Goal: Information Seeking & Learning: Learn about a topic

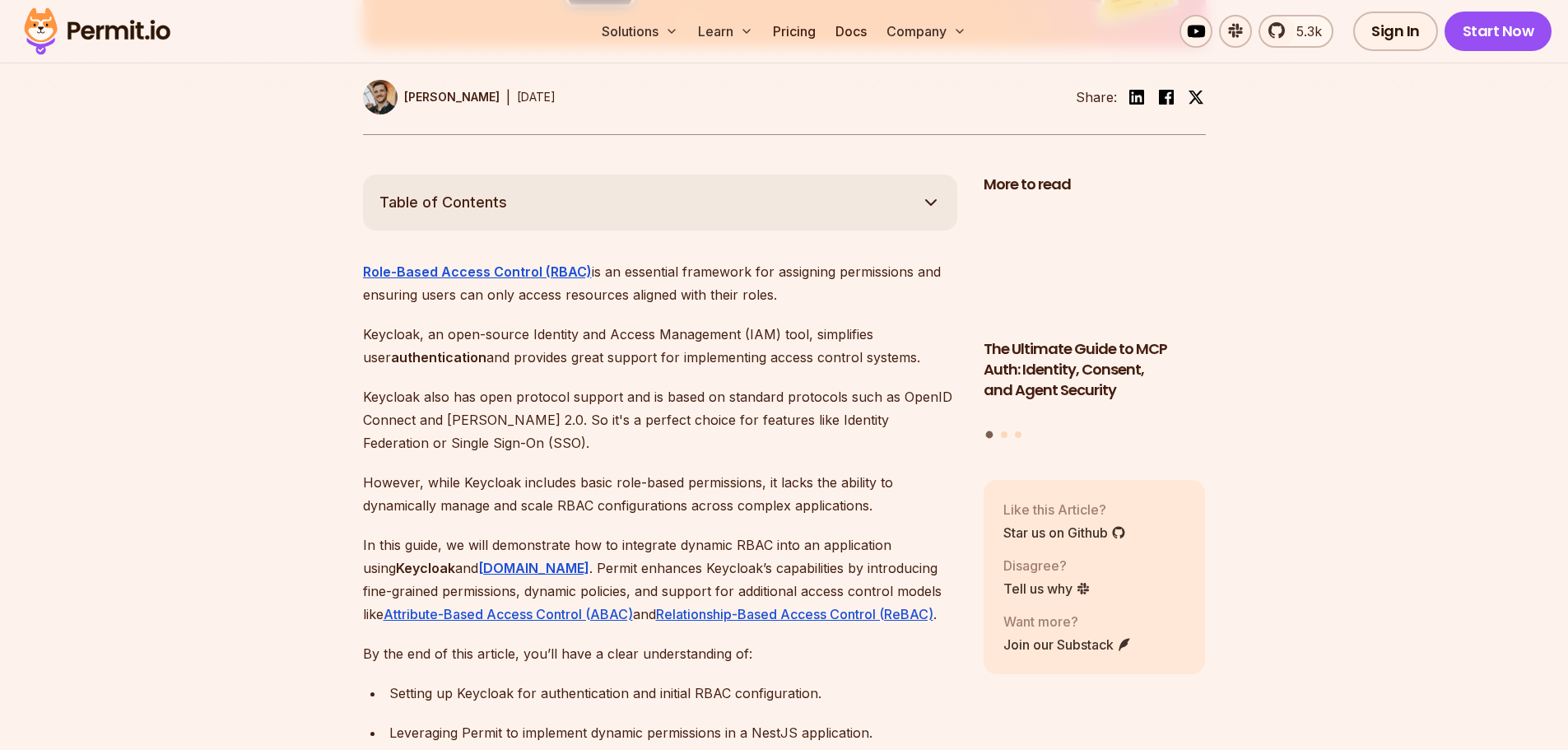
scroll to position [824, 0]
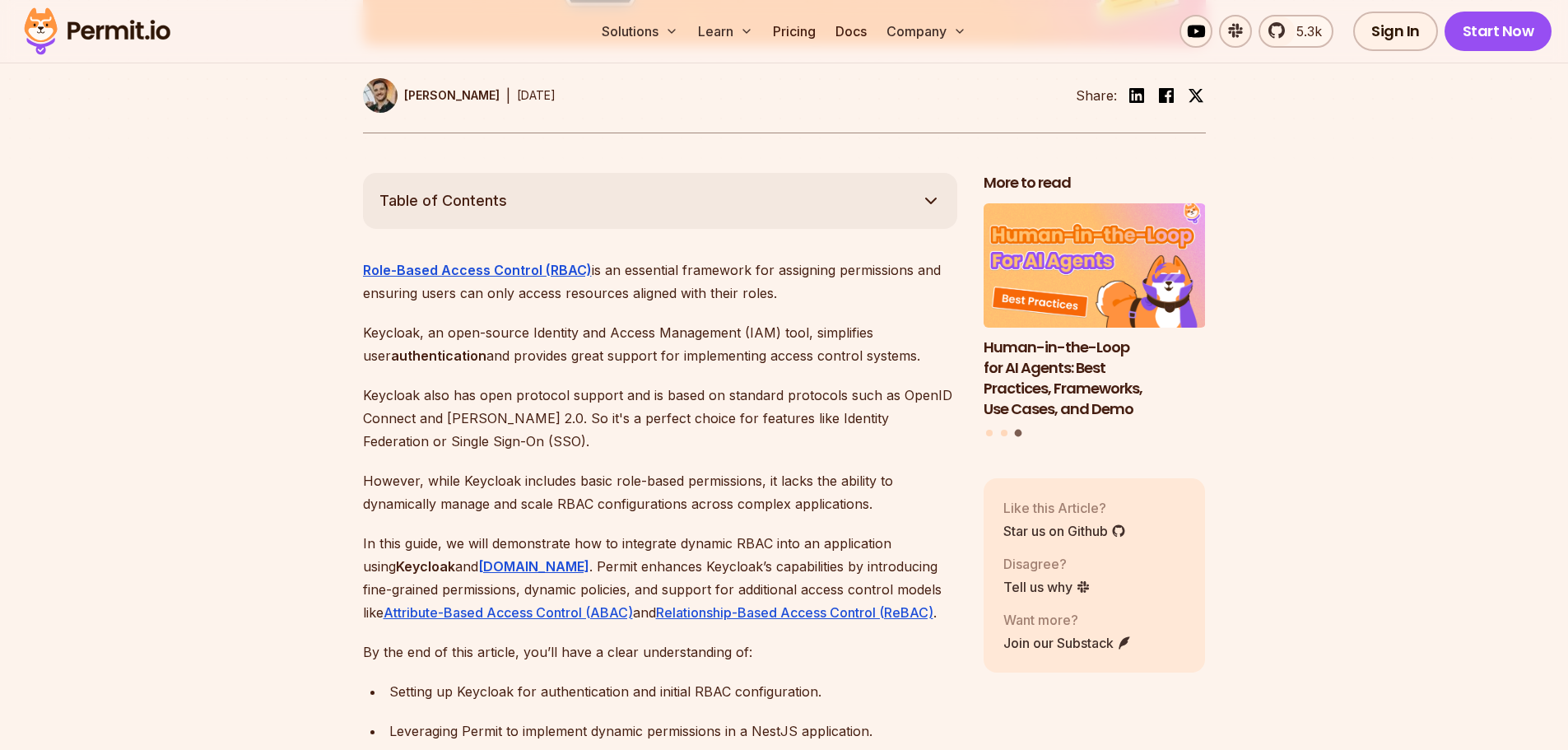
click at [731, 334] on p "Keycloak, an open-source Identity and Access Management (IAM) tool, simplifies …" at bounding box center [660, 344] width 594 height 46
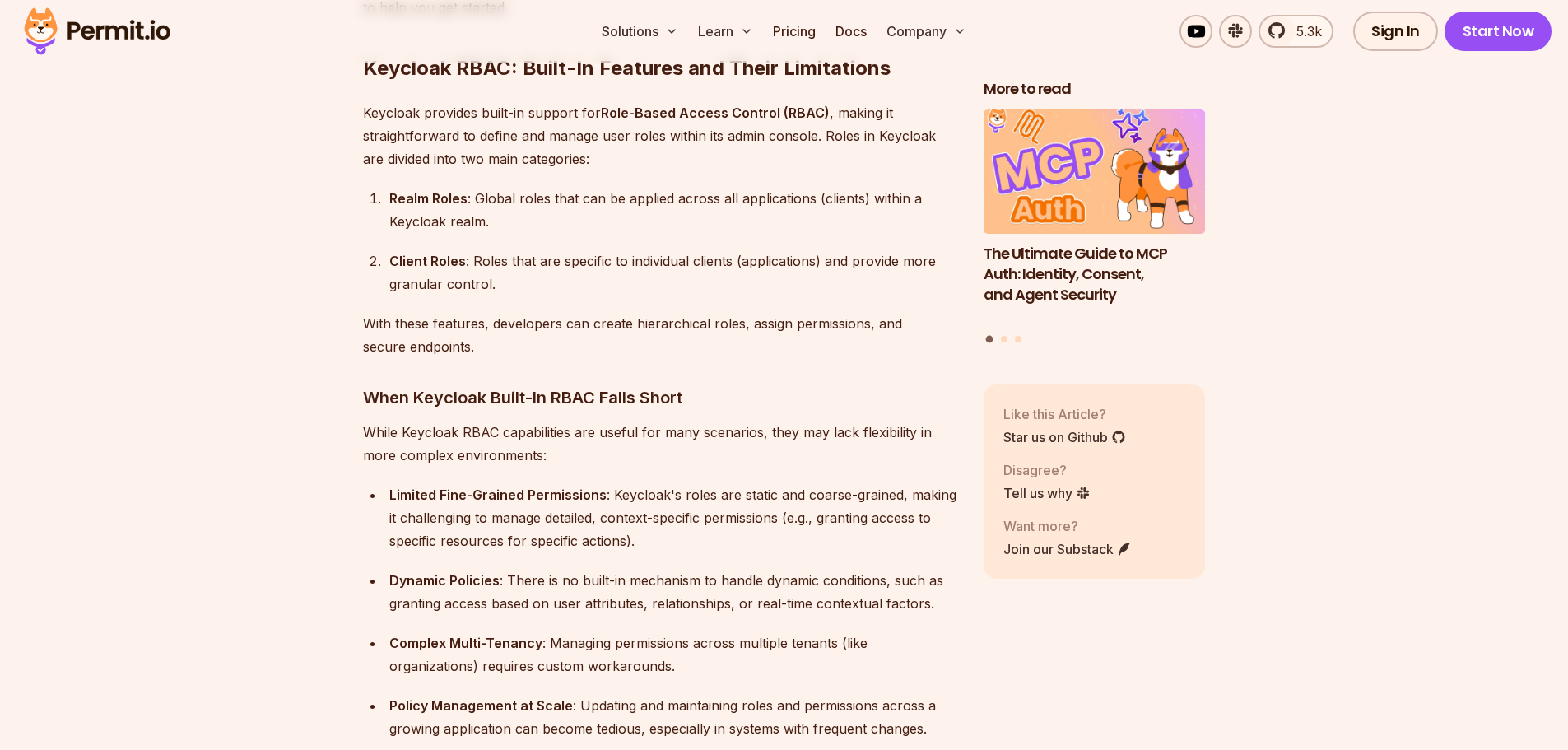
scroll to position [1745, 0]
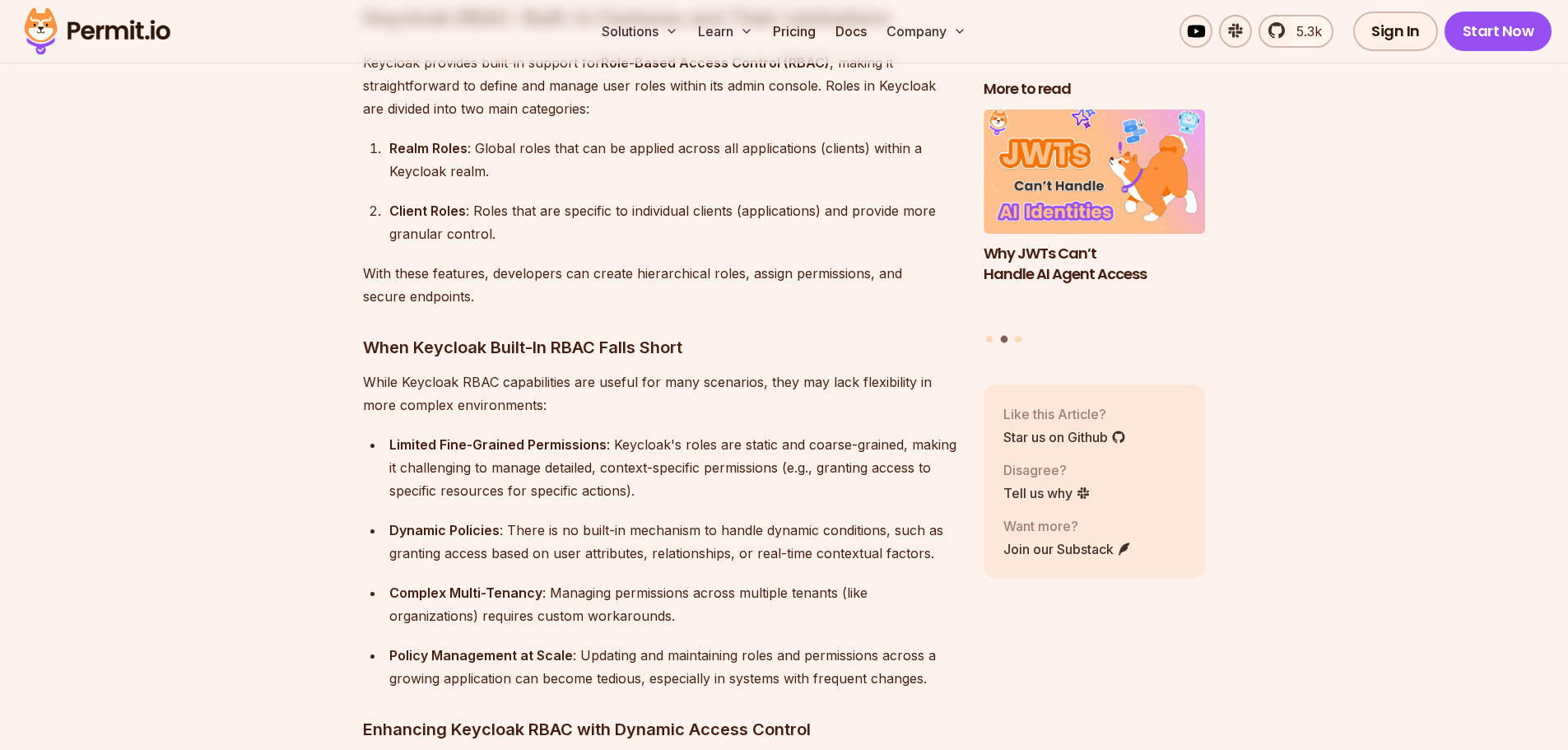
click at [700, 334] on h3 "When Keycloak Built-In RBAC Falls Short" at bounding box center [660, 347] width 594 height 26
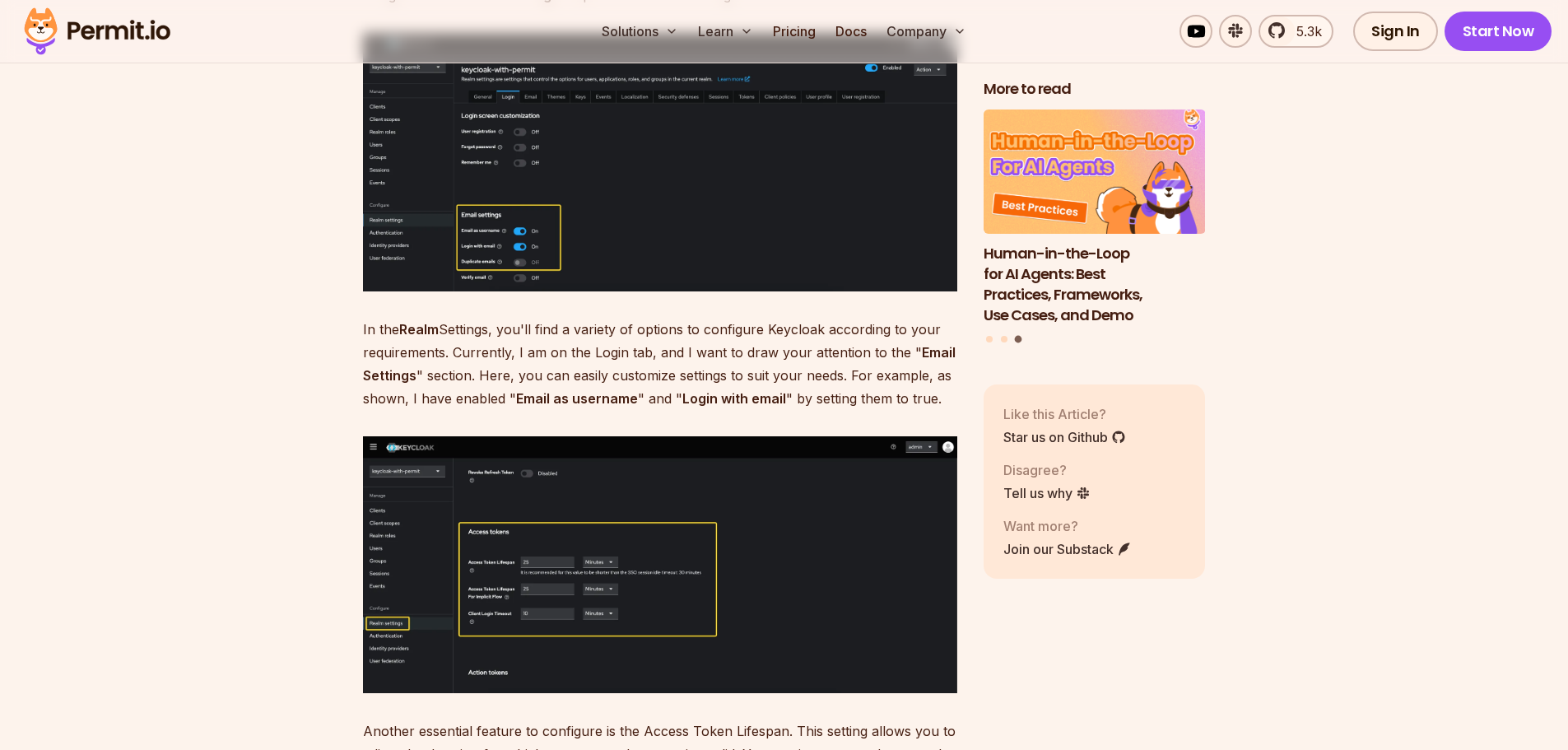
scroll to position [5699, 0]
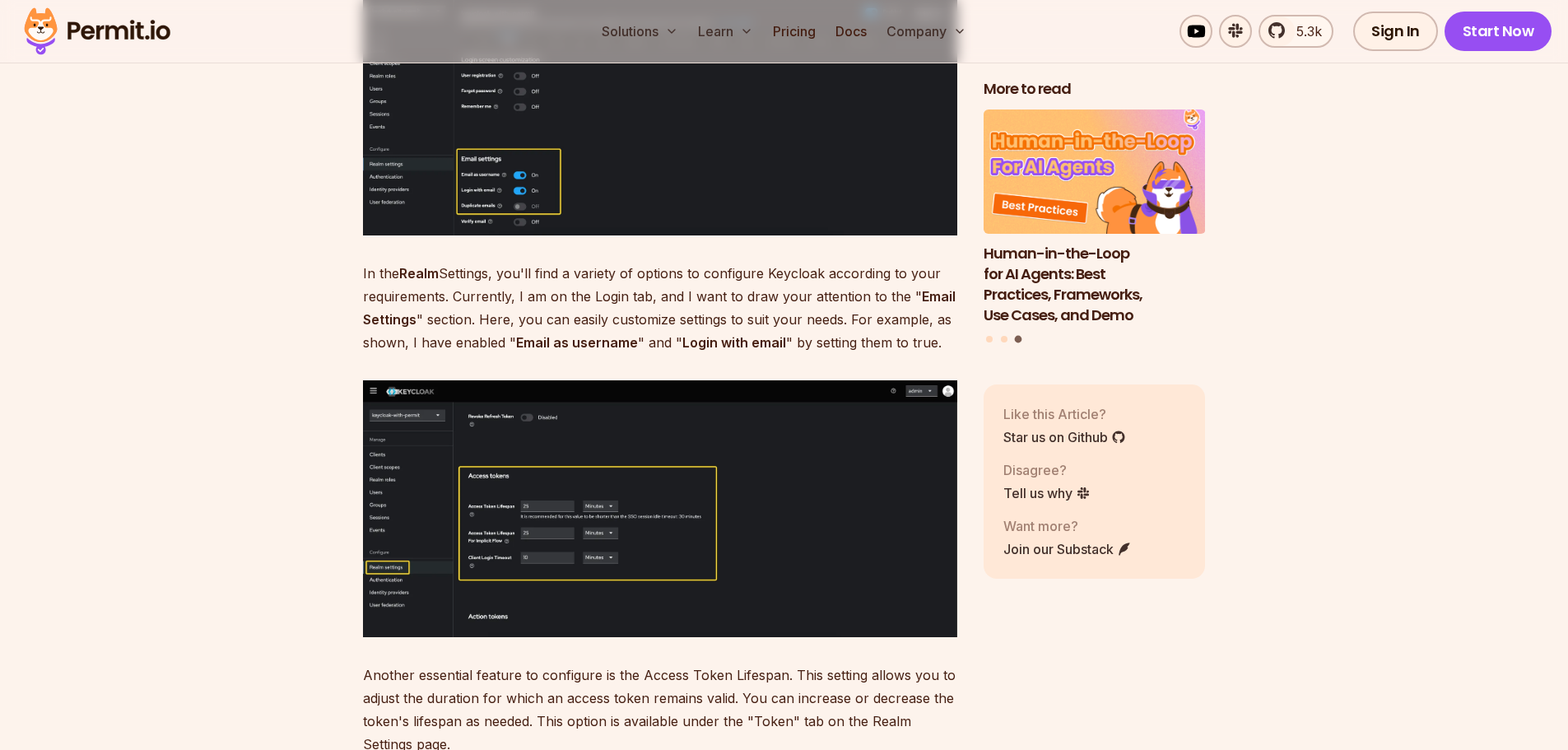
click at [520, 445] on img at bounding box center [660, 509] width 594 height 257
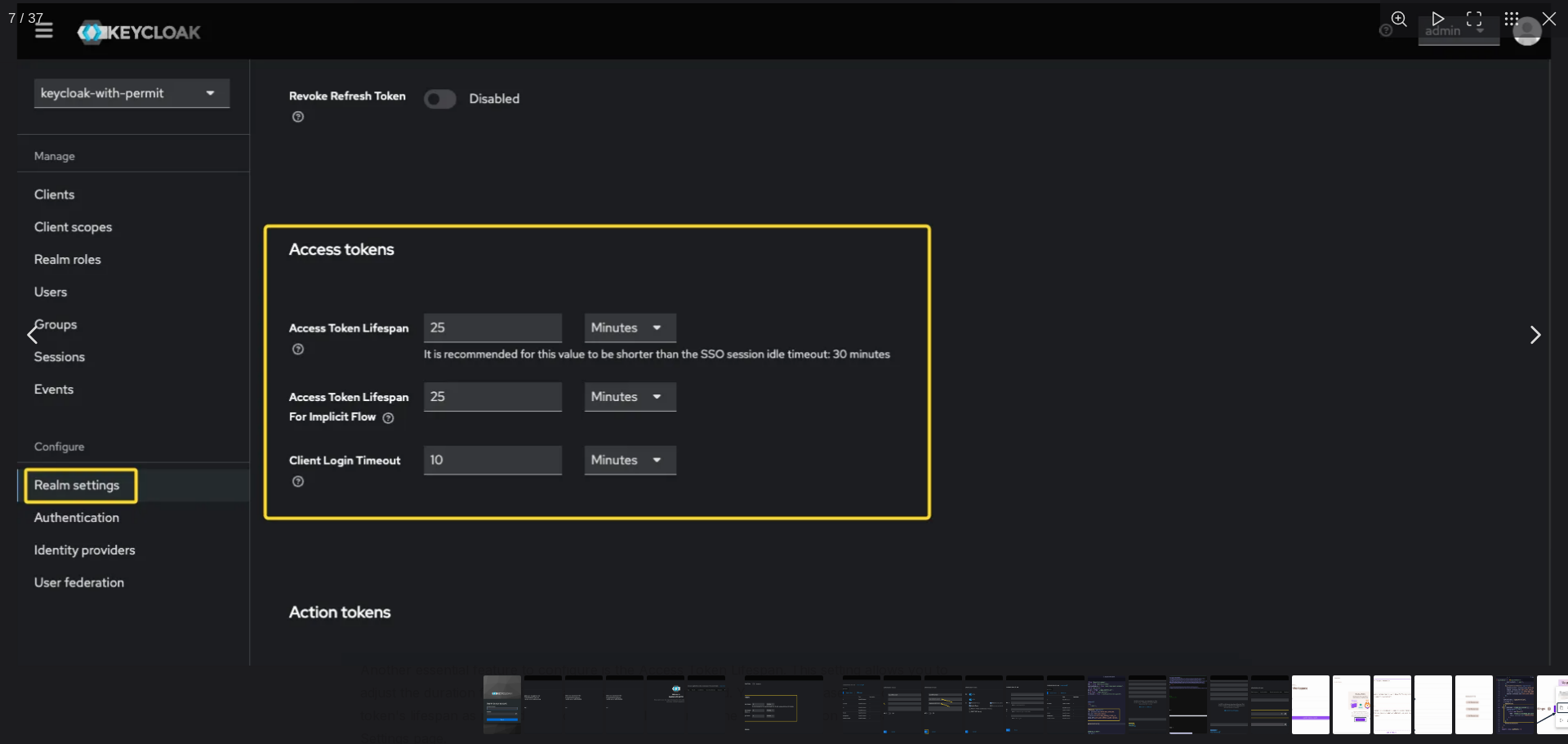
click at [516, 442] on img "You can close this modal content with the ESC key" at bounding box center [783, 334] width 1533 height 663
click at [1555, 27] on button "You can close this modal content with the ESC key" at bounding box center [1549, 18] width 38 height 38
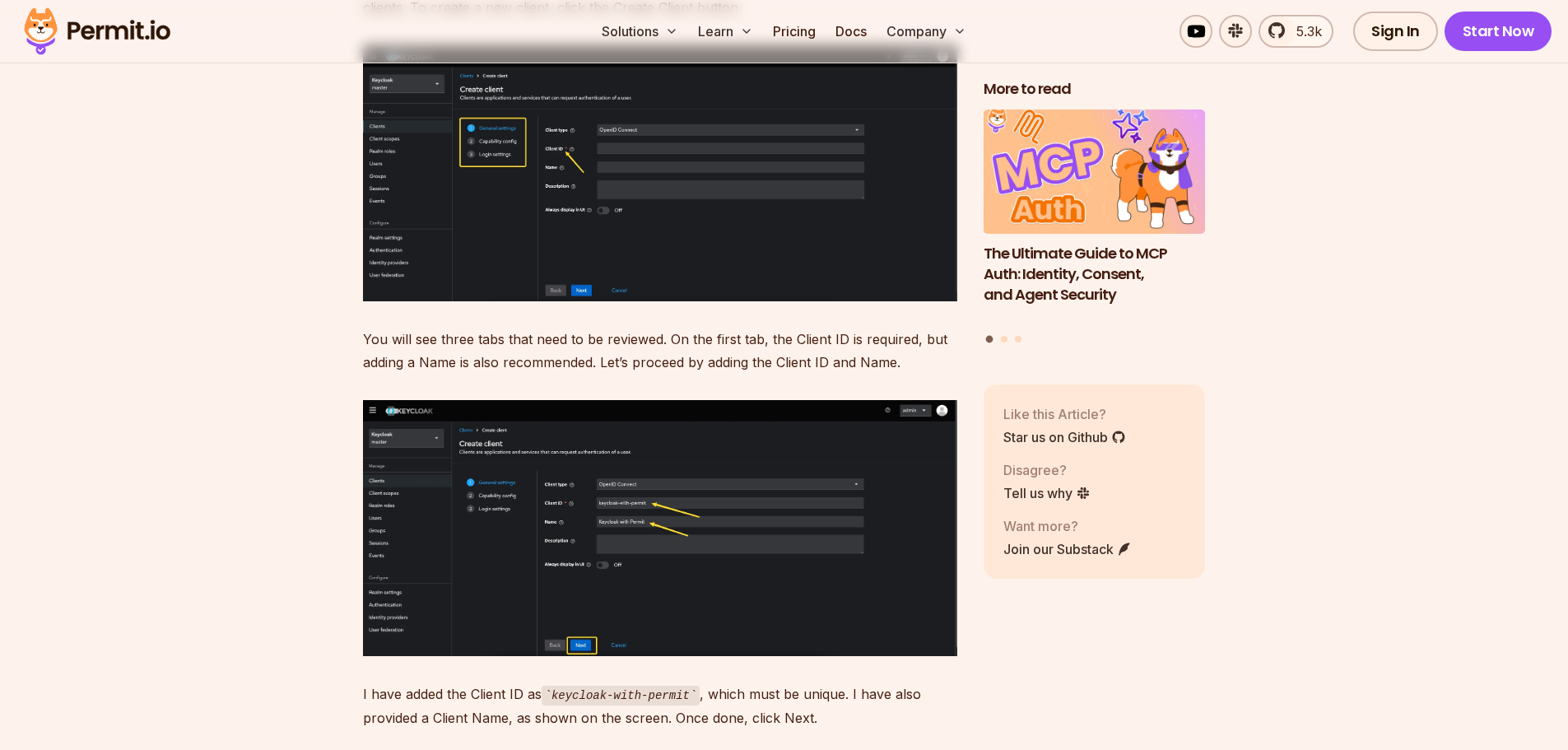
scroll to position [7098, 0]
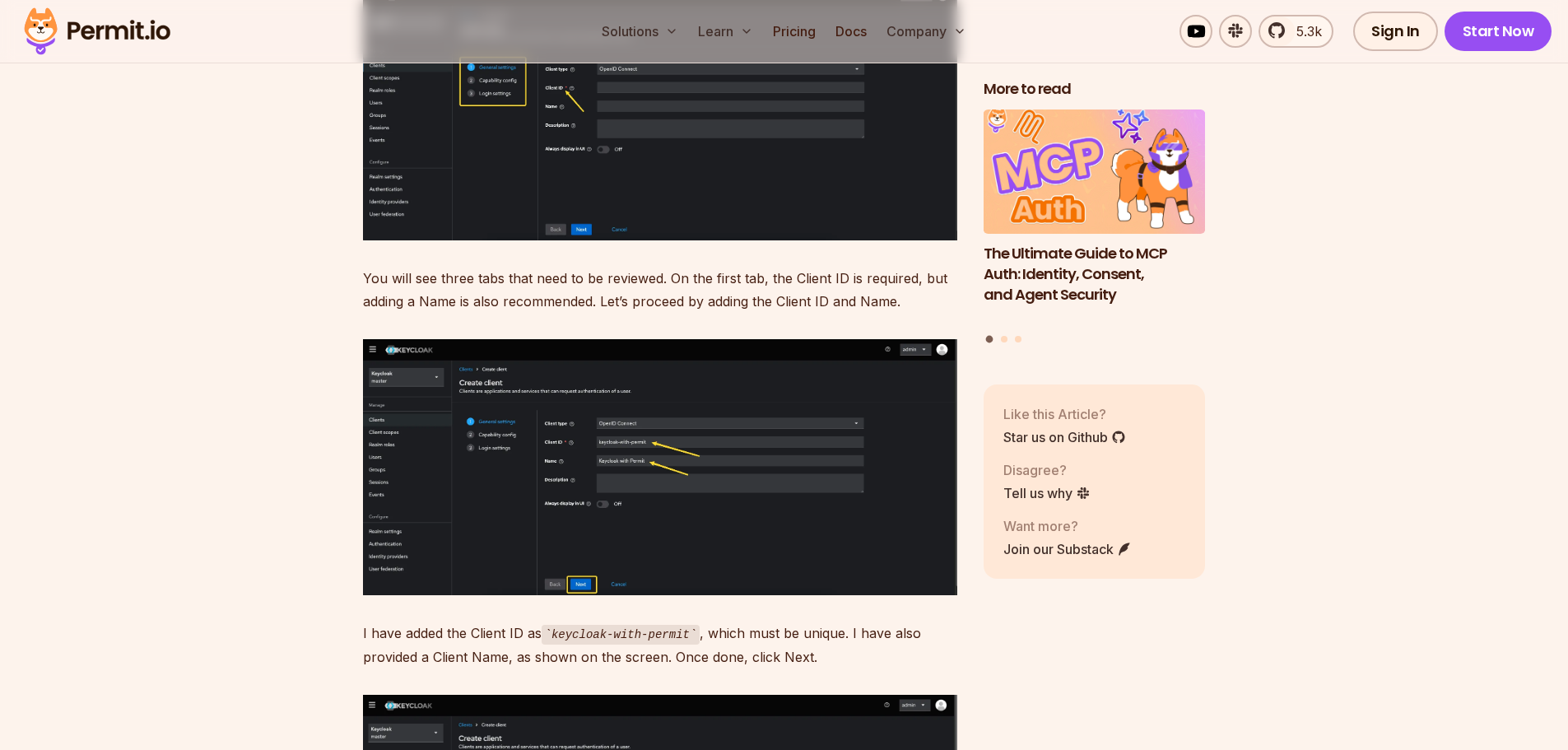
click at [438, 451] on img at bounding box center [660, 467] width 594 height 256
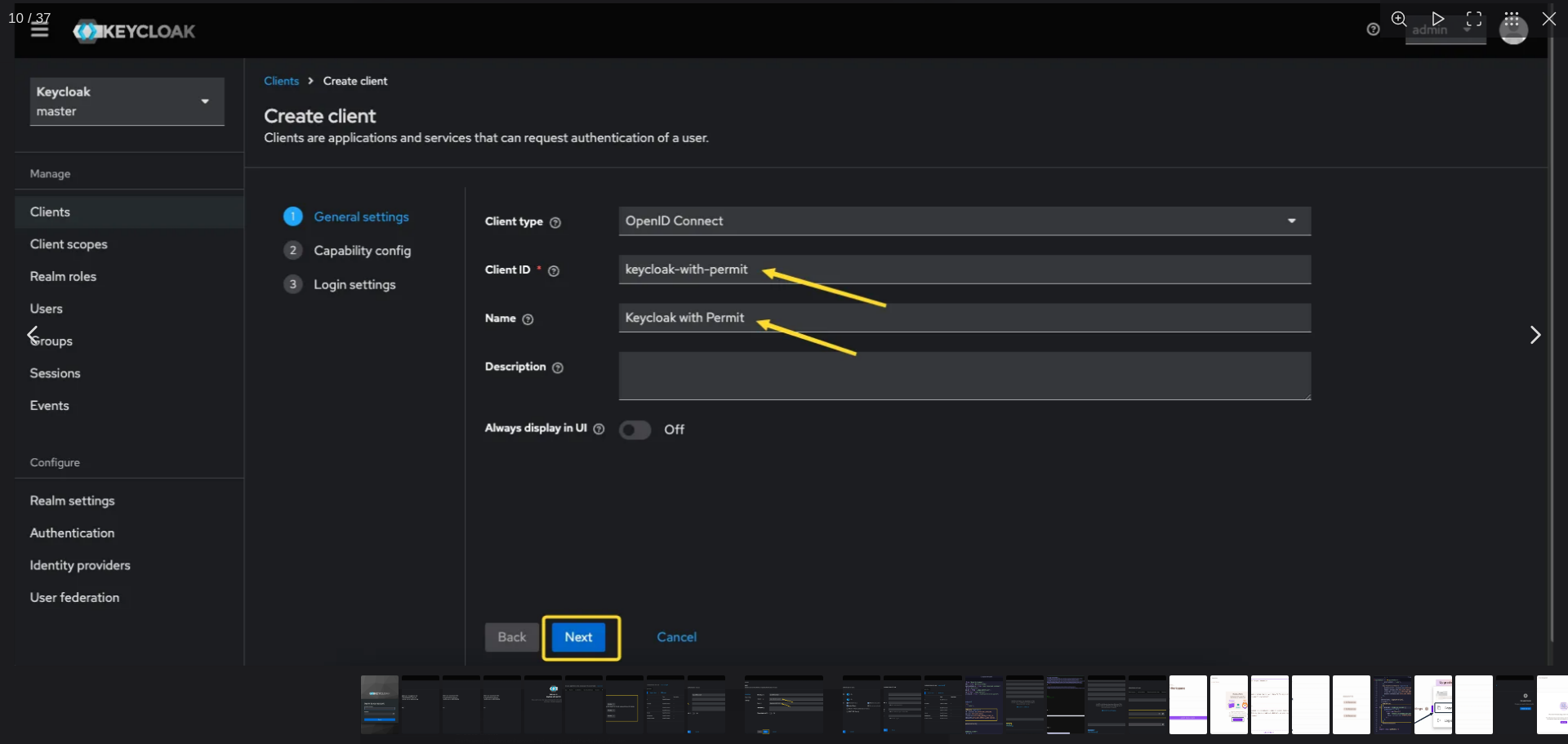
click at [1547, 34] on button "You can close this modal content with the ESC key" at bounding box center [1549, 18] width 38 height 38
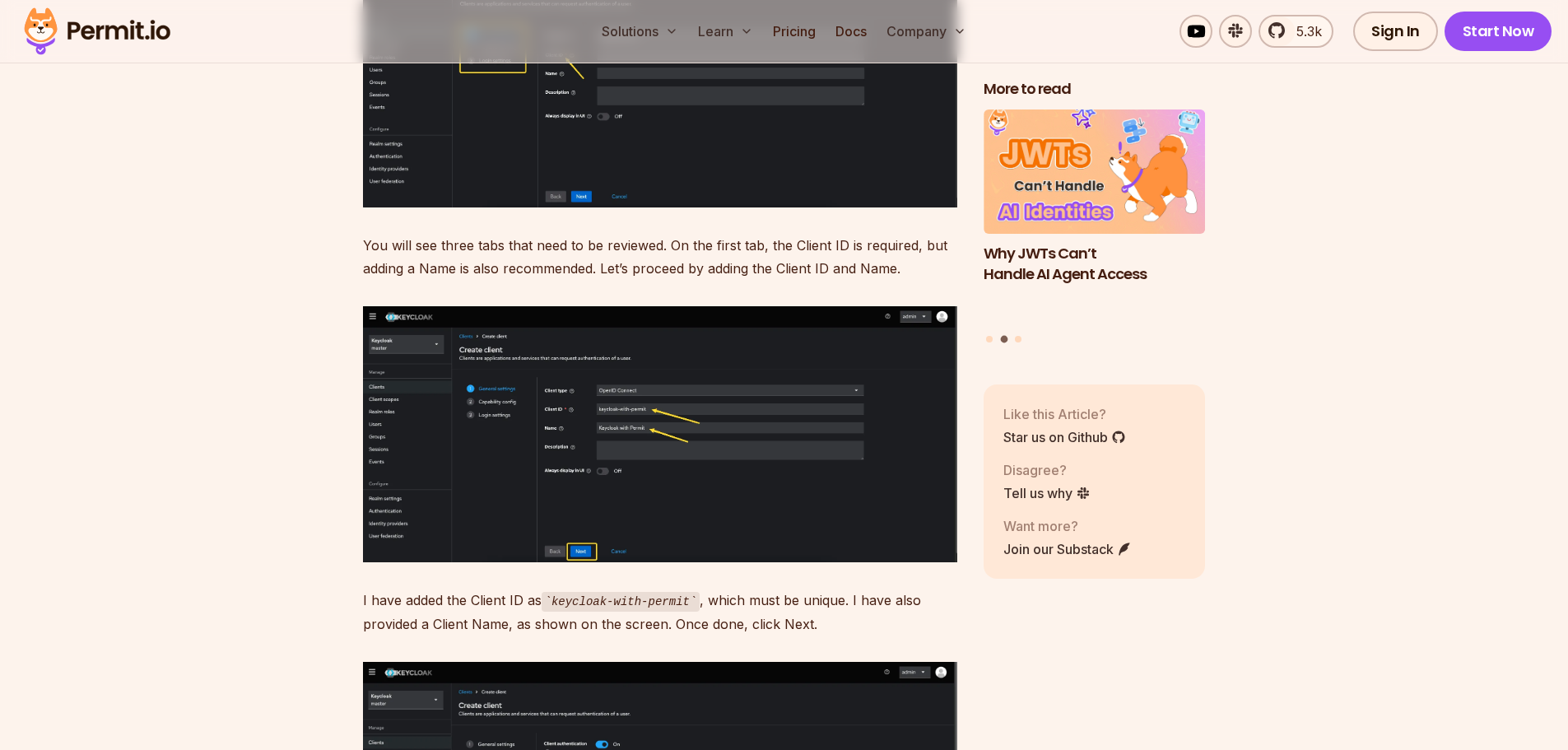
scroll to position [7098, 0]
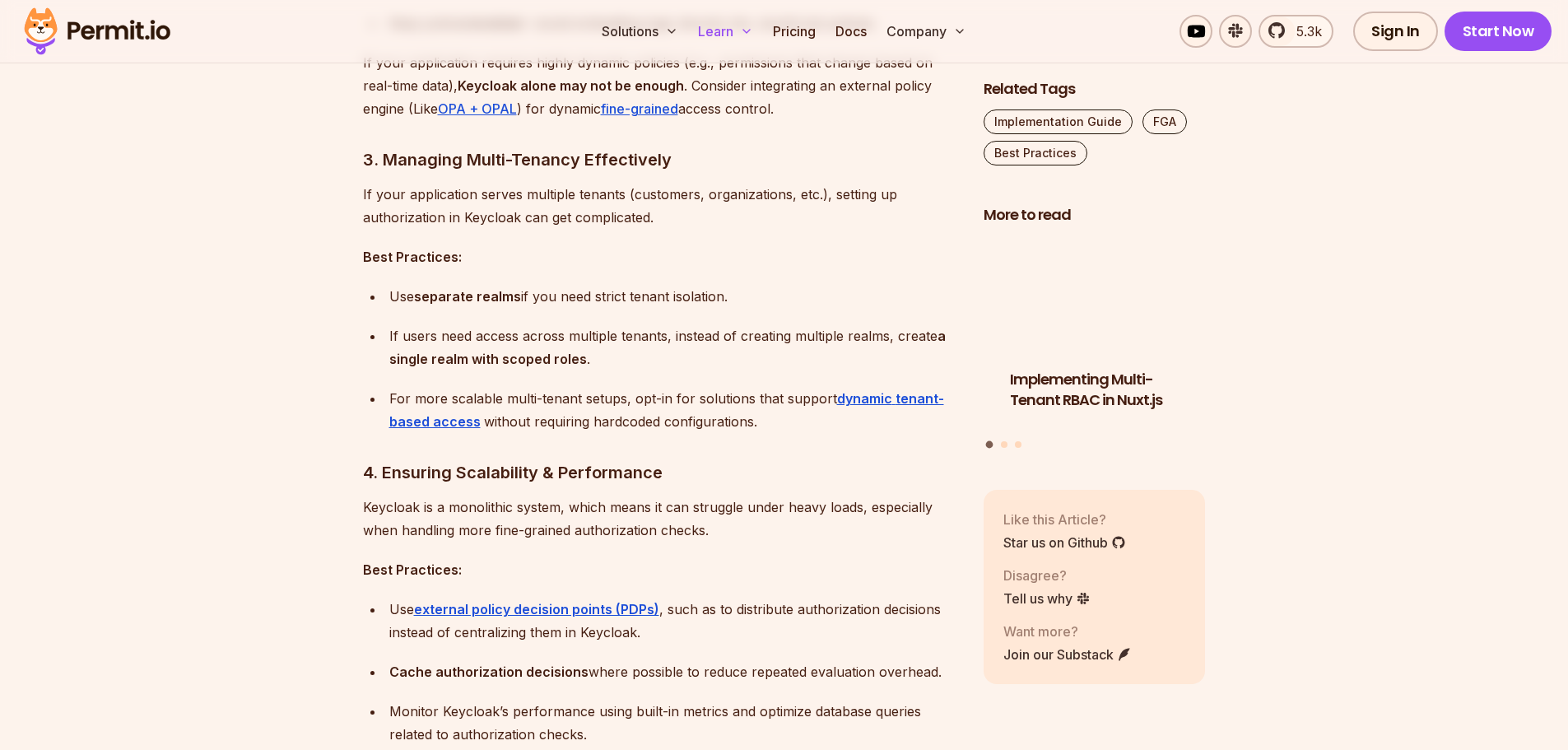
scroll to position [2223, 0]
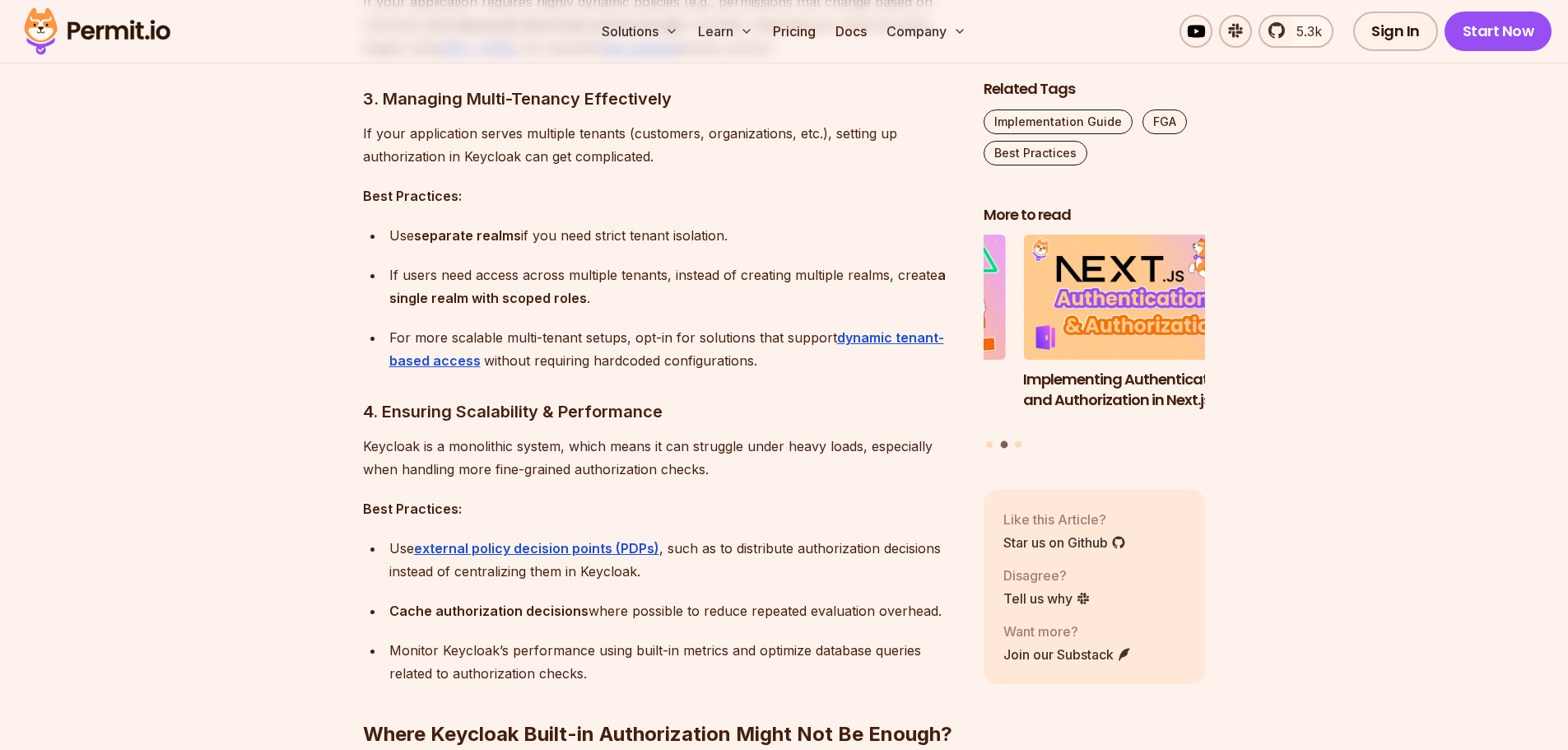
scroll to position [2388, 0]
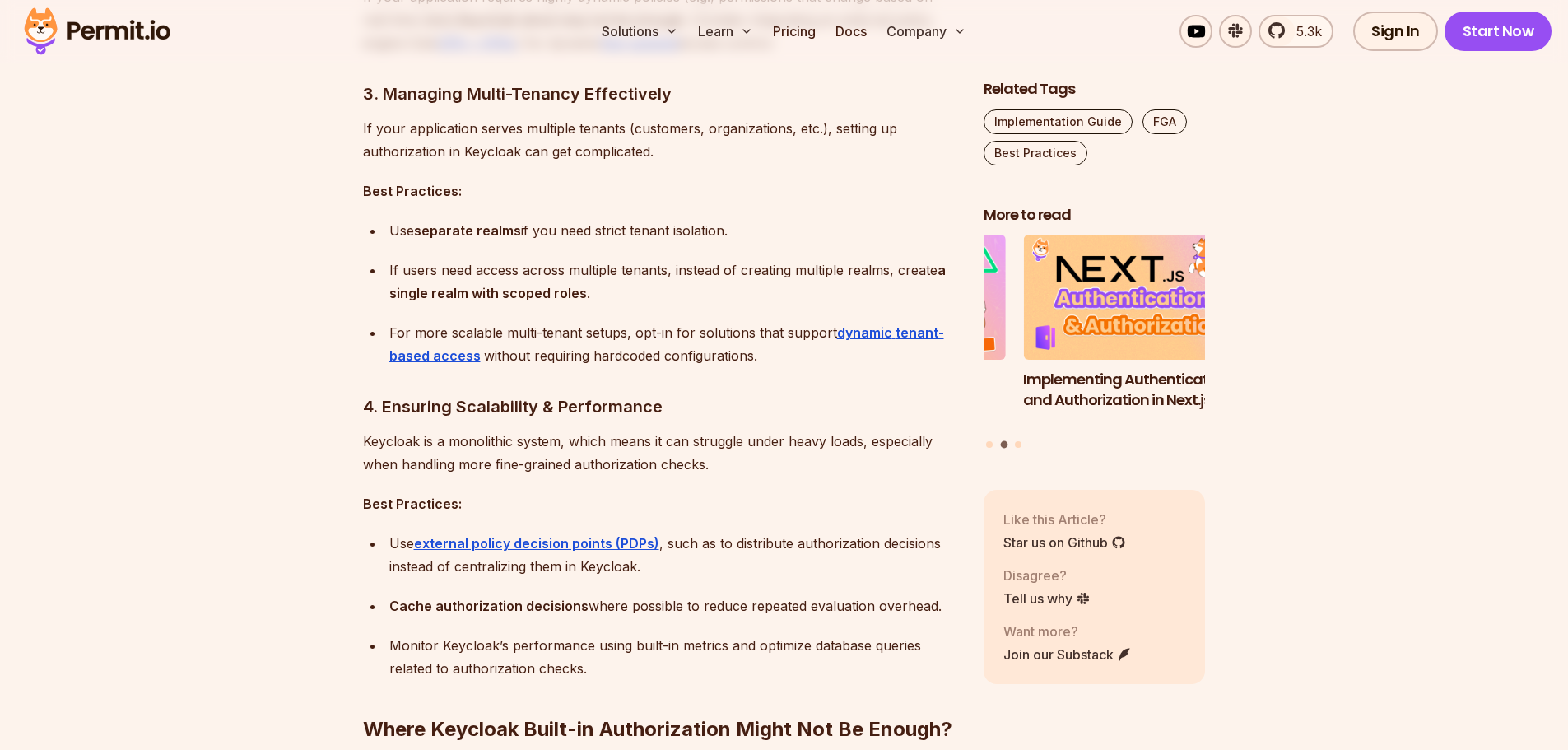
click at [626, 238] on div "Use separate realms if you need strict tenant isolation." at bounding box center [673, 230] width 568 height 23
click at [623, 237] on div "Use separate realms if you need strict tenant isolation." at bounding box center [673, 230] width 568 height 23
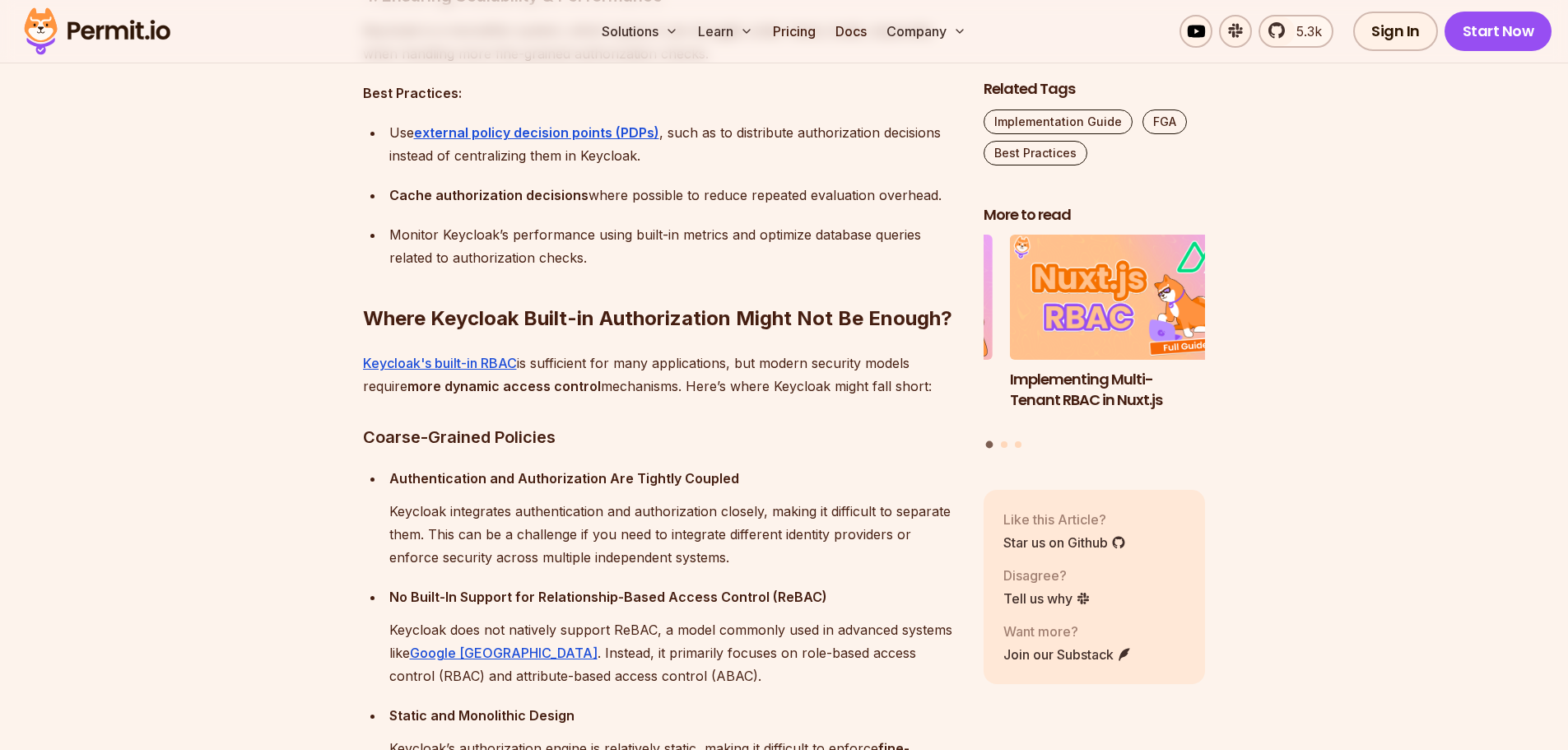
scroll to position [2799, 0]
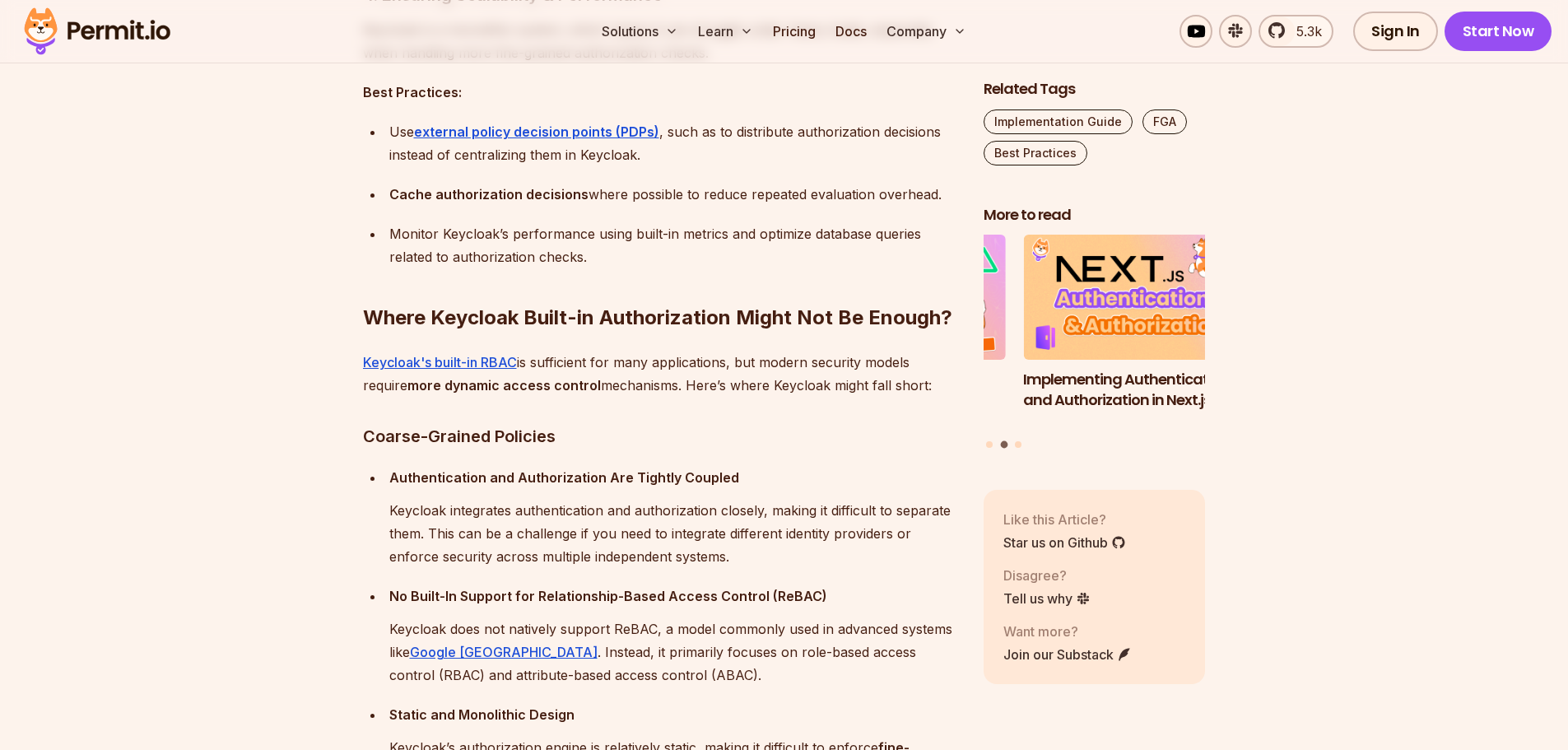
click at [316, 278] on section "Table of Contents Keycloak is a popular open-source tool for managing identity …" at bounding box center [784, 665] width 1568 height 4983
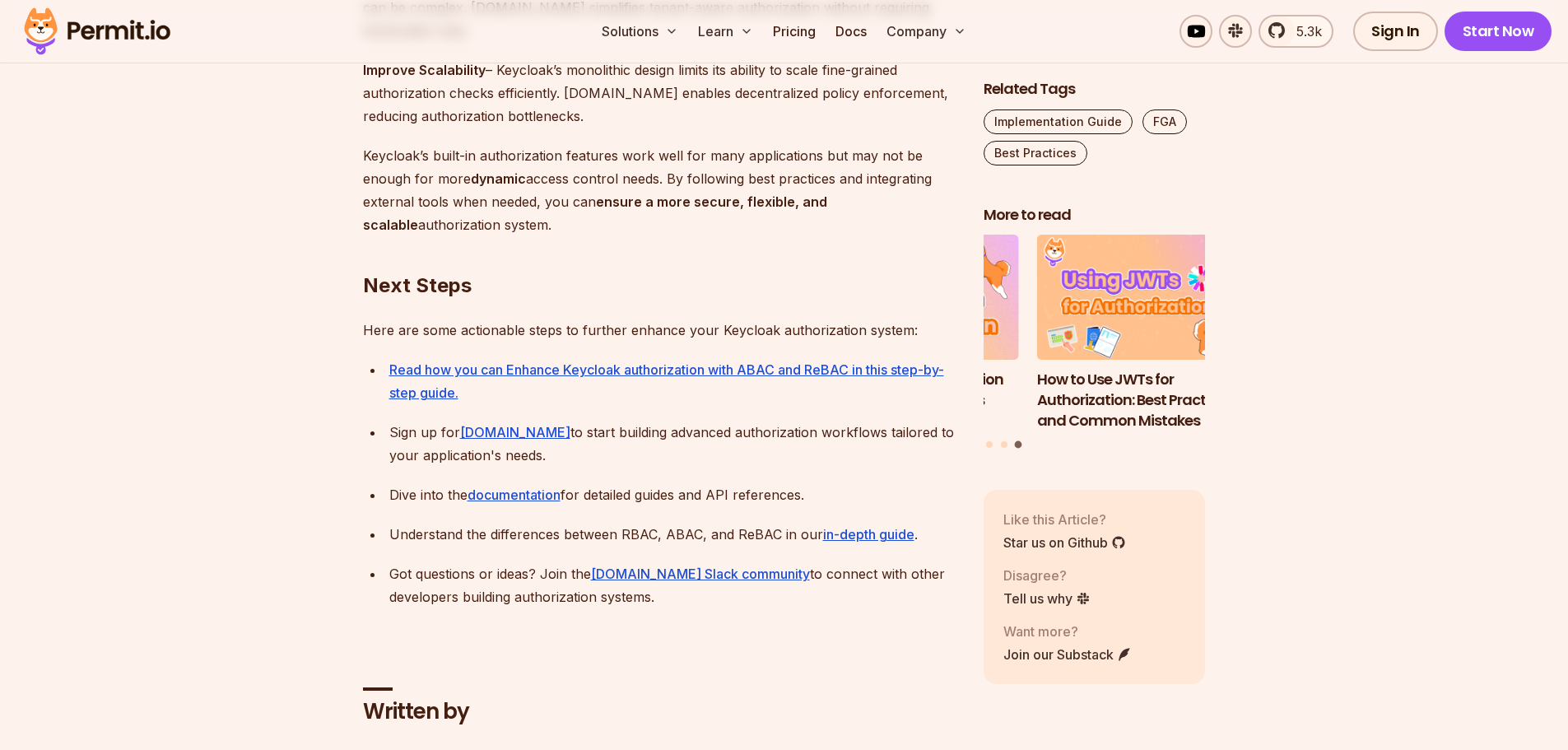
scroll to position [5023, 0]
